Goal: Task Accomplishment & Management: Complete application form

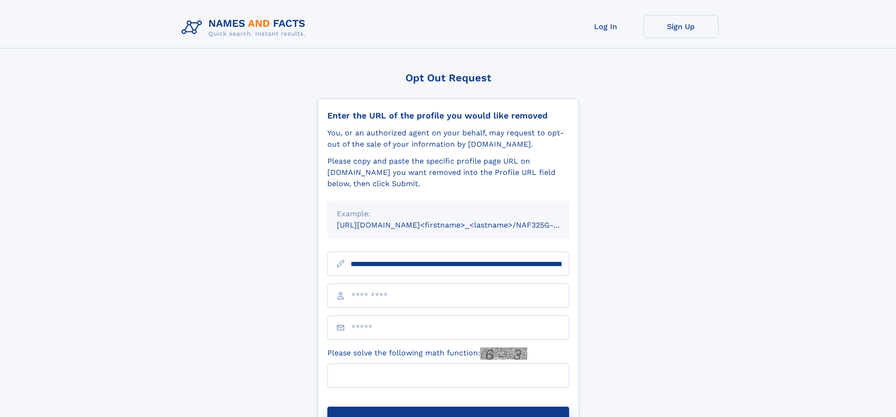
scroll to position [0, 120]
type input "**********"
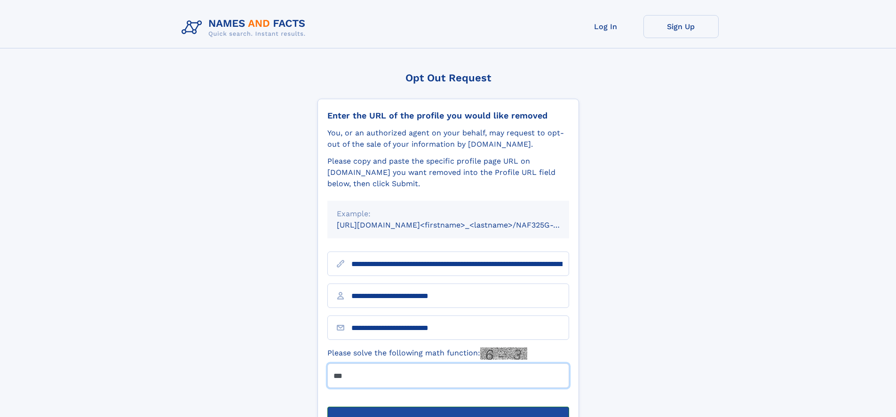
type input "***"
click at [448, 407] on button "Submit Opt Out Request" at bounding box center [448, 422] width 242 height 30
